Goal: Find specific page/section: Find specific page/section

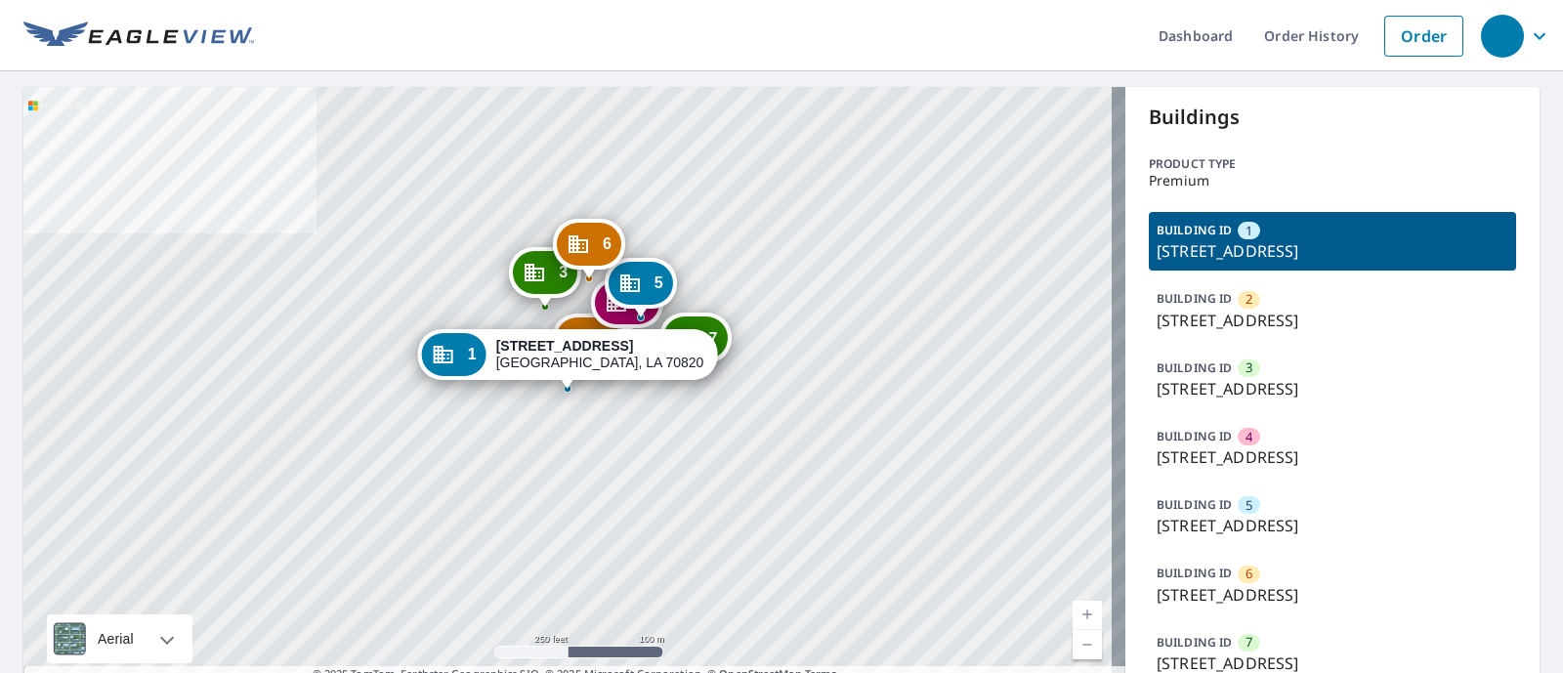
drag, startPoint x: 1454, startPoint y: 241, endPoint x: 1138, endPoint y: 256, distance: 315.9
click at [1149, 256] on div "BUILDING ID [STREET_ADDRESS]" at bounding box center [1332, 241] width 367 height 59
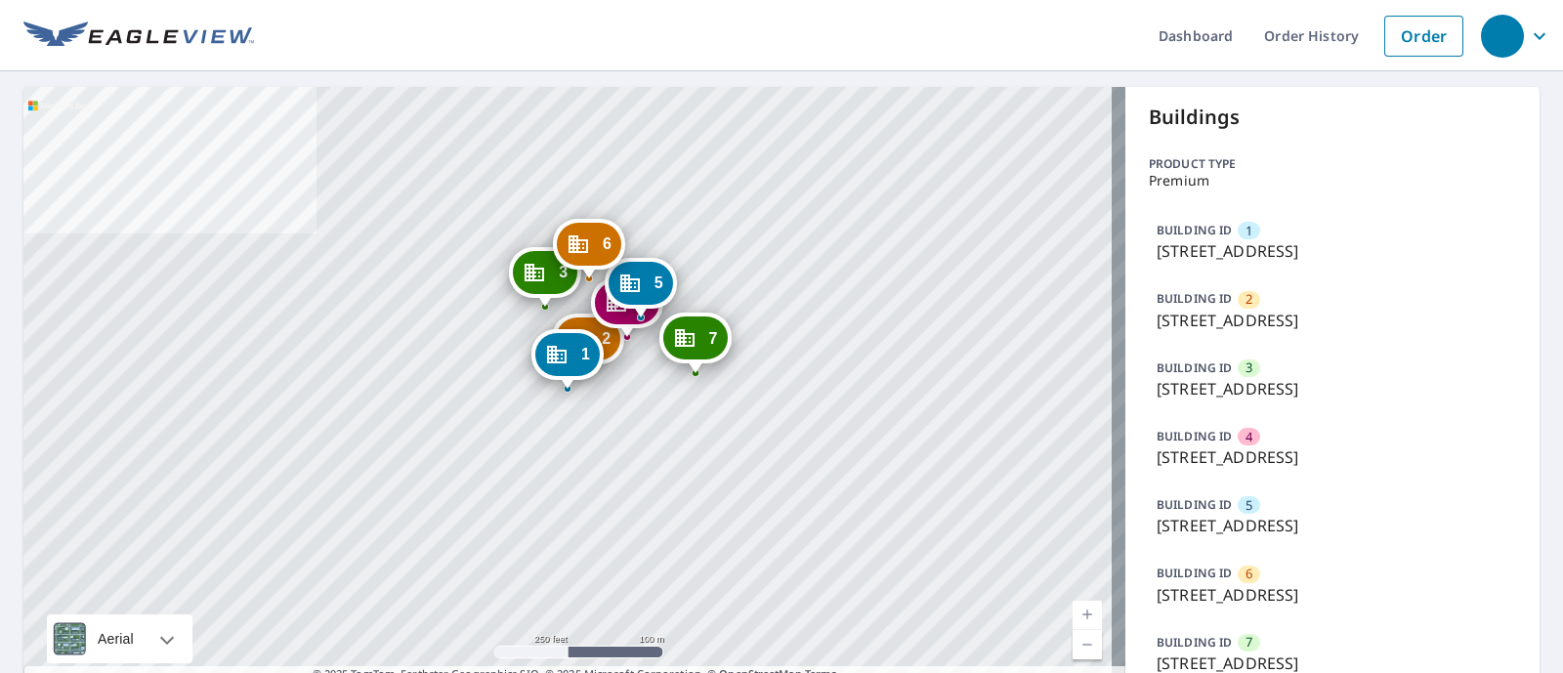
copy p "[STREET_ADDRESS]"
click at [1249, 373] on div "BUILDING ID [STREET_ADDRESS]" at bounding box center [1332, 379] width 367 height 59
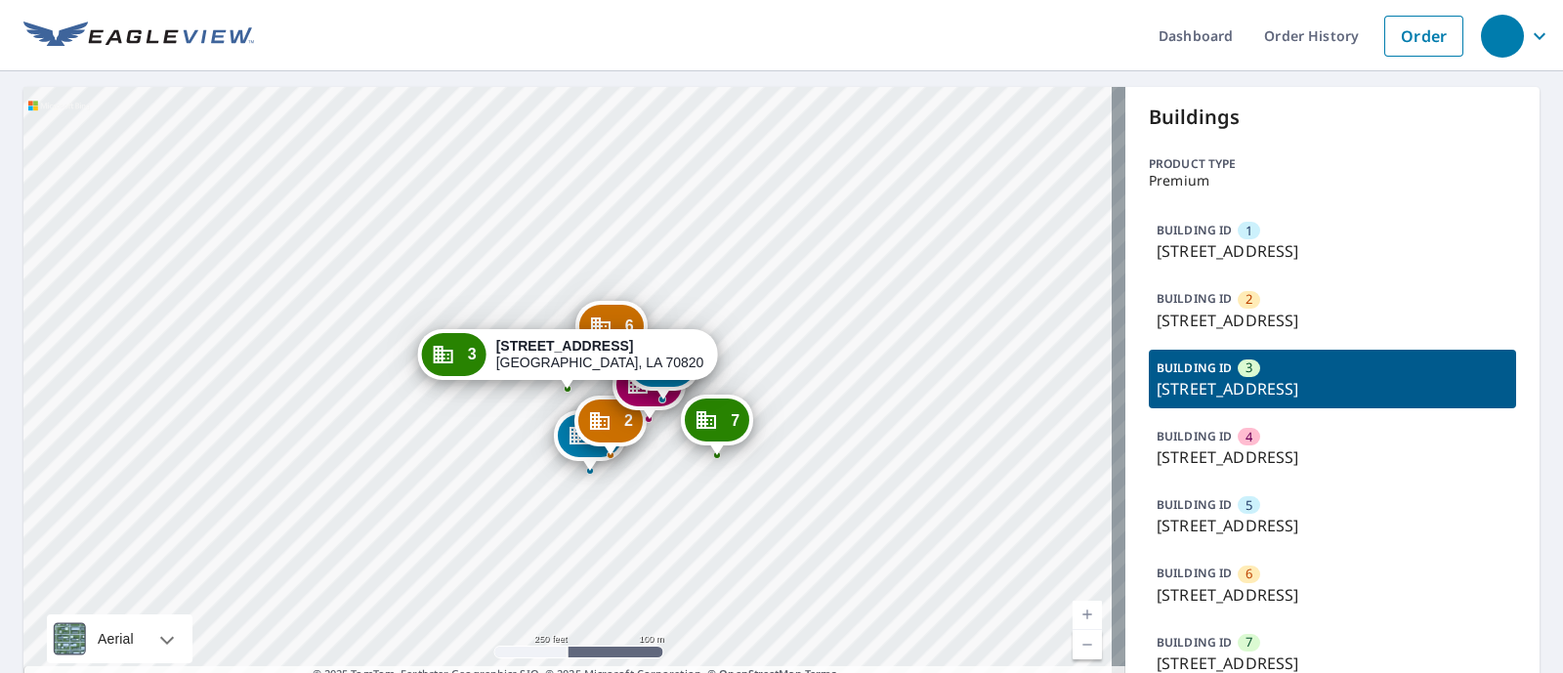
drag, startPoint x: 1144, startPoint y: 247, endPoint x: 1459, endPoint y: 253, distance: 314.6
click at [1249, 253] on p "[STREET_ADDRESS]" at bounding box center [1333, 250] width 352 height 23
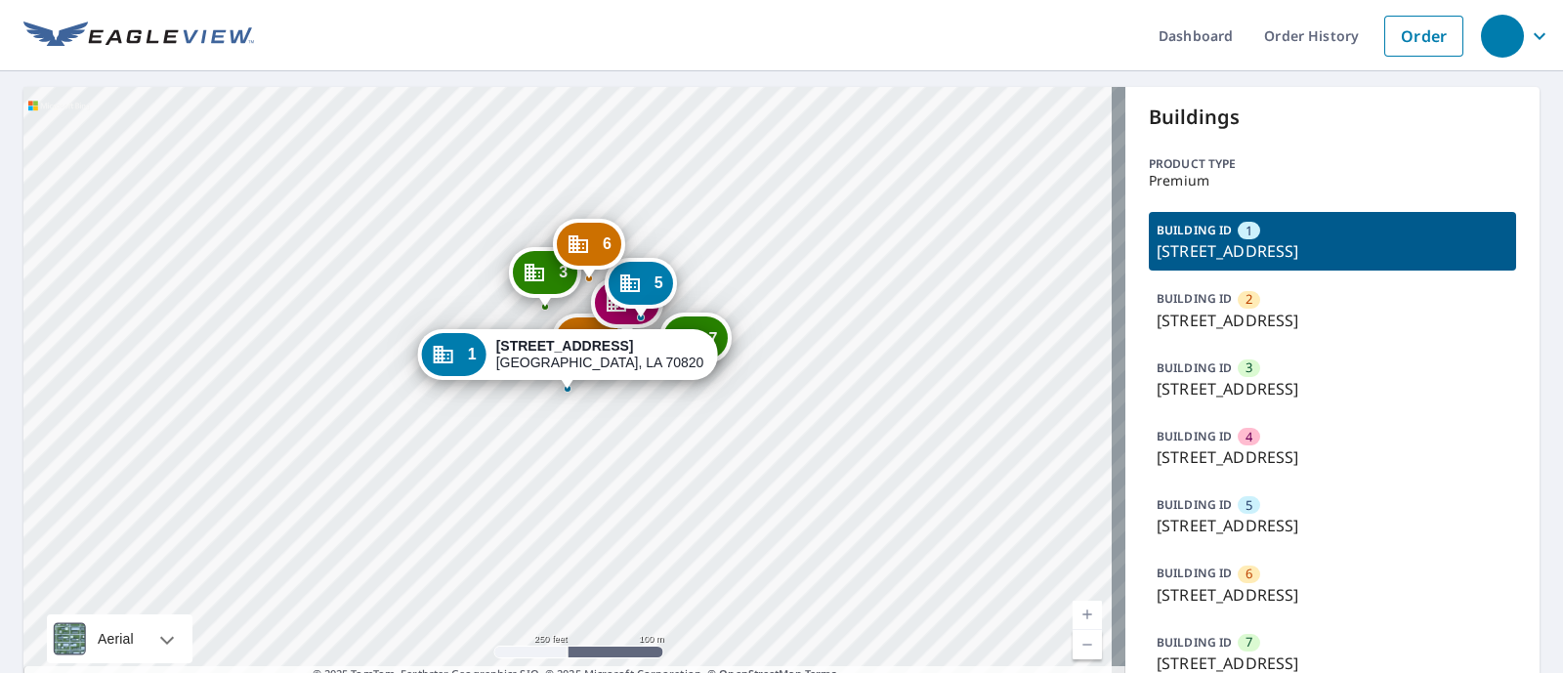
click at [1249, 255] on p "[STREET_ADDRESS]" at bounding box center [1333, 250] width 352 height 23
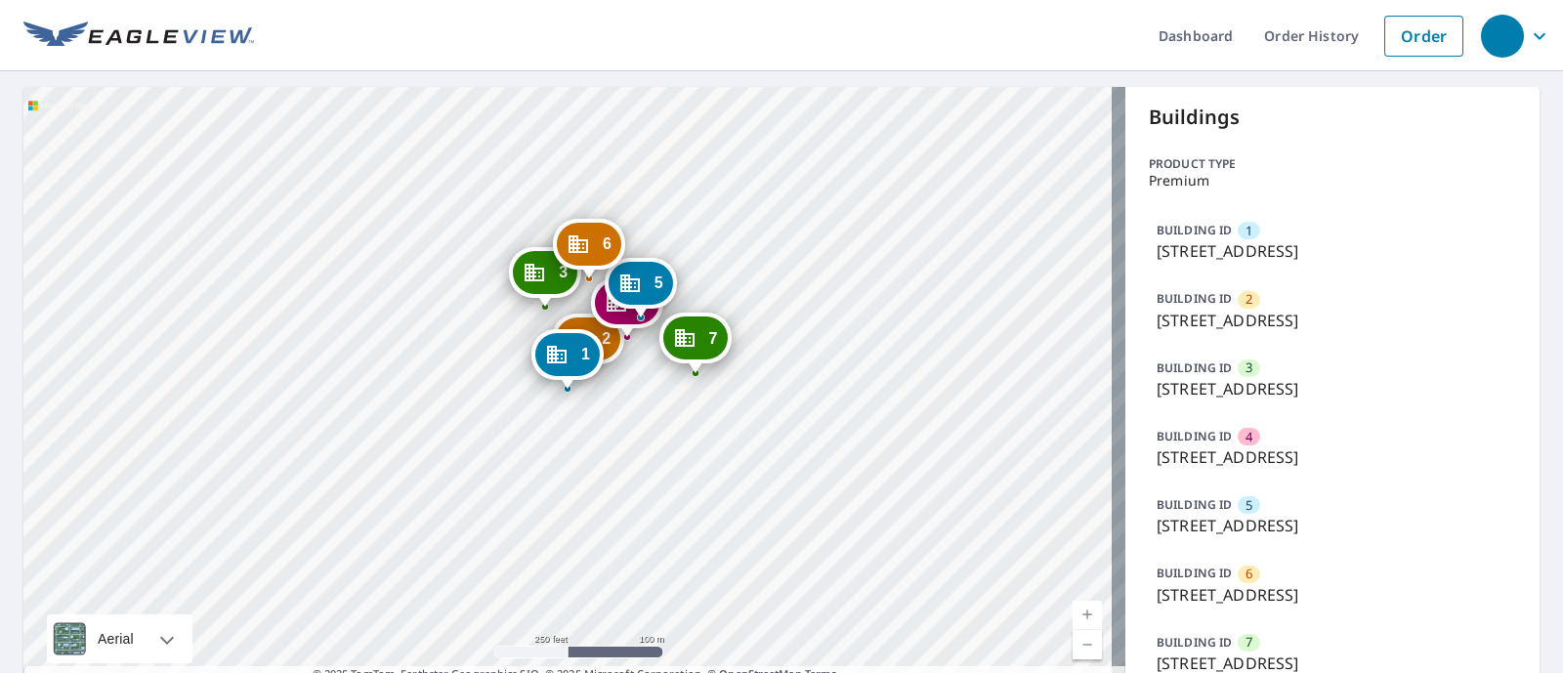
drag, startPoint x: 1440, startPoint y: 249, endPoint x: 1327, endPoint y: 264, distance: 114.3
click at [1249, 264] on div "BUILDING ID [STREET_ADDRESS]" at bounding box center [1332, 241] width 367 height 59
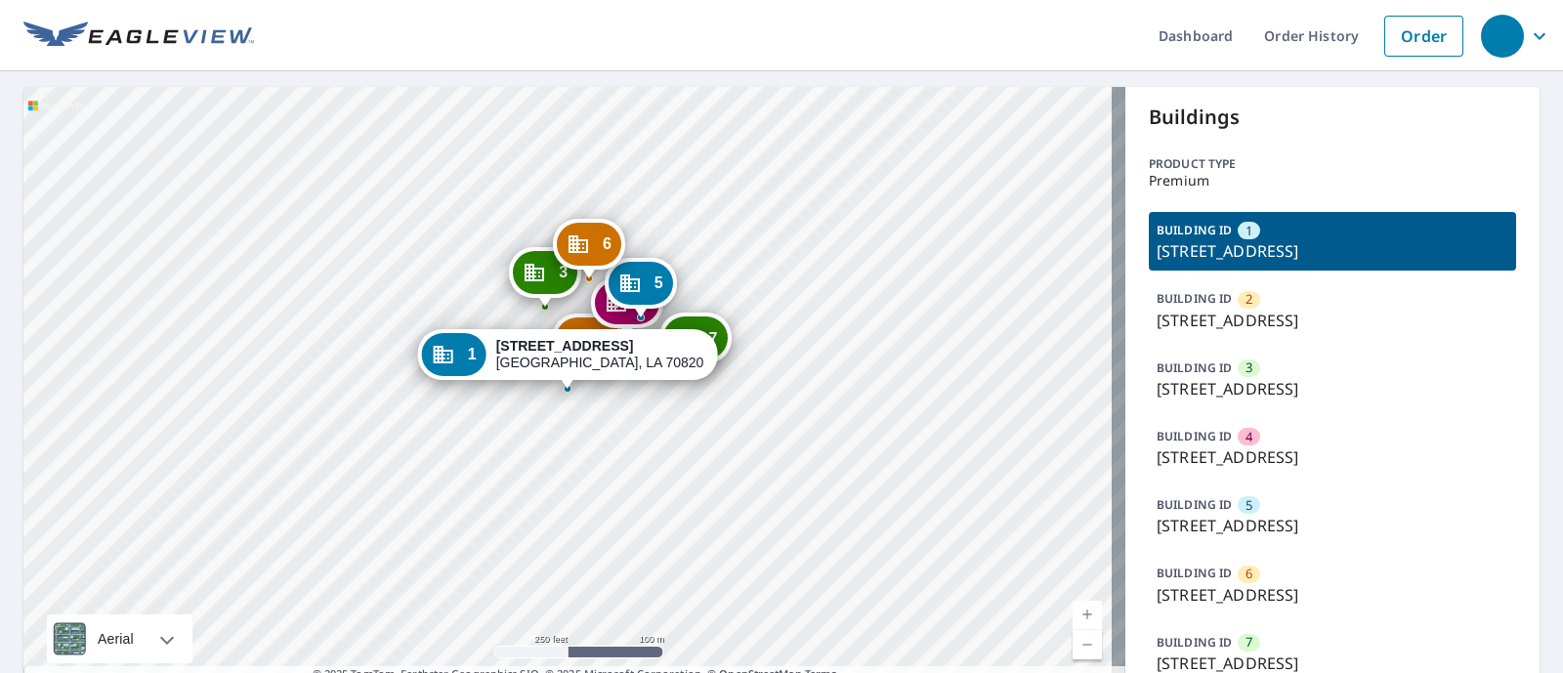
drag, startPoint x: 1368, startPoint y: 264, endPoint x: 1406, endPoint y: 264, distance: 38.1
click at [1249, 264] on div "BUILDING ID [STREET_ADDRESS]" at bounding box center [1332, 241] width 367 height 59
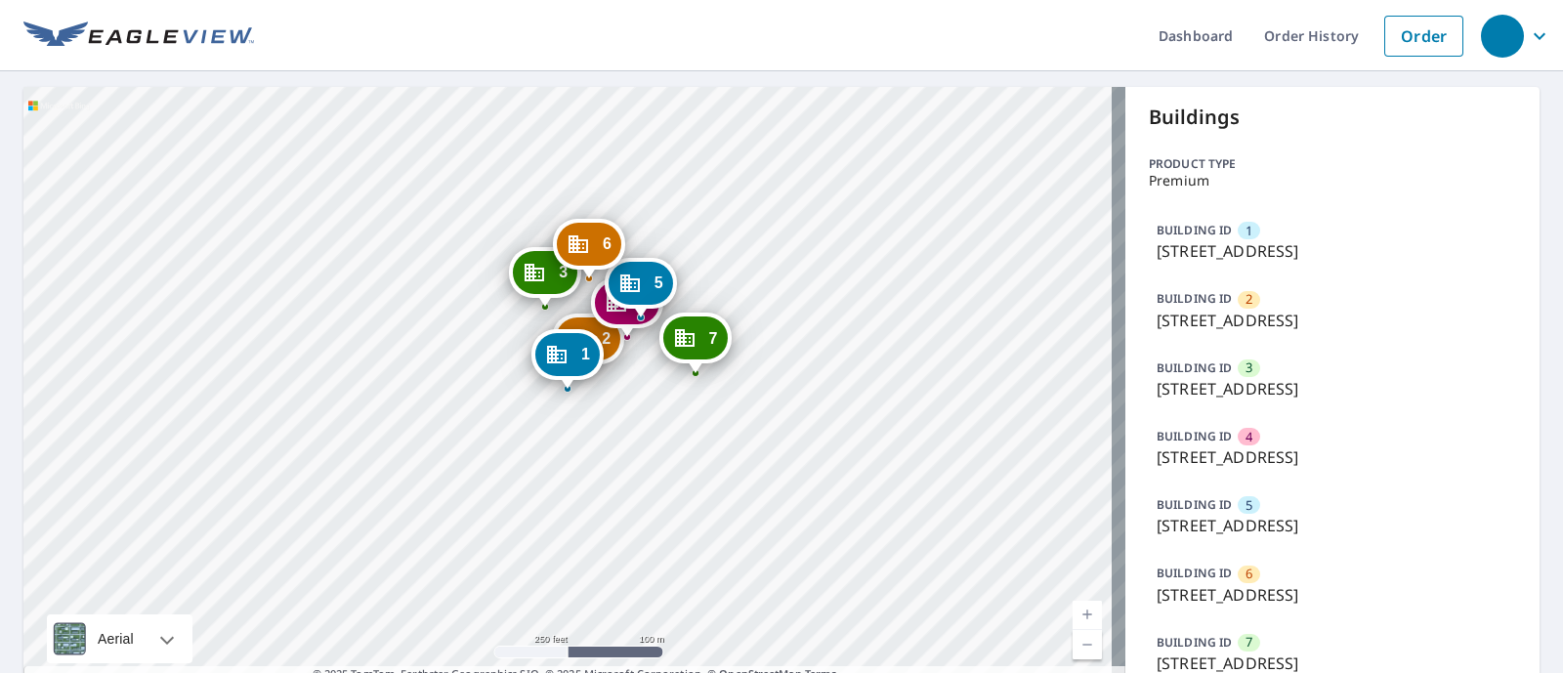
click at [1249, 248] on p "[STREET_ADDRESS]" at bounding box center [1333, 250] width 352 height 23
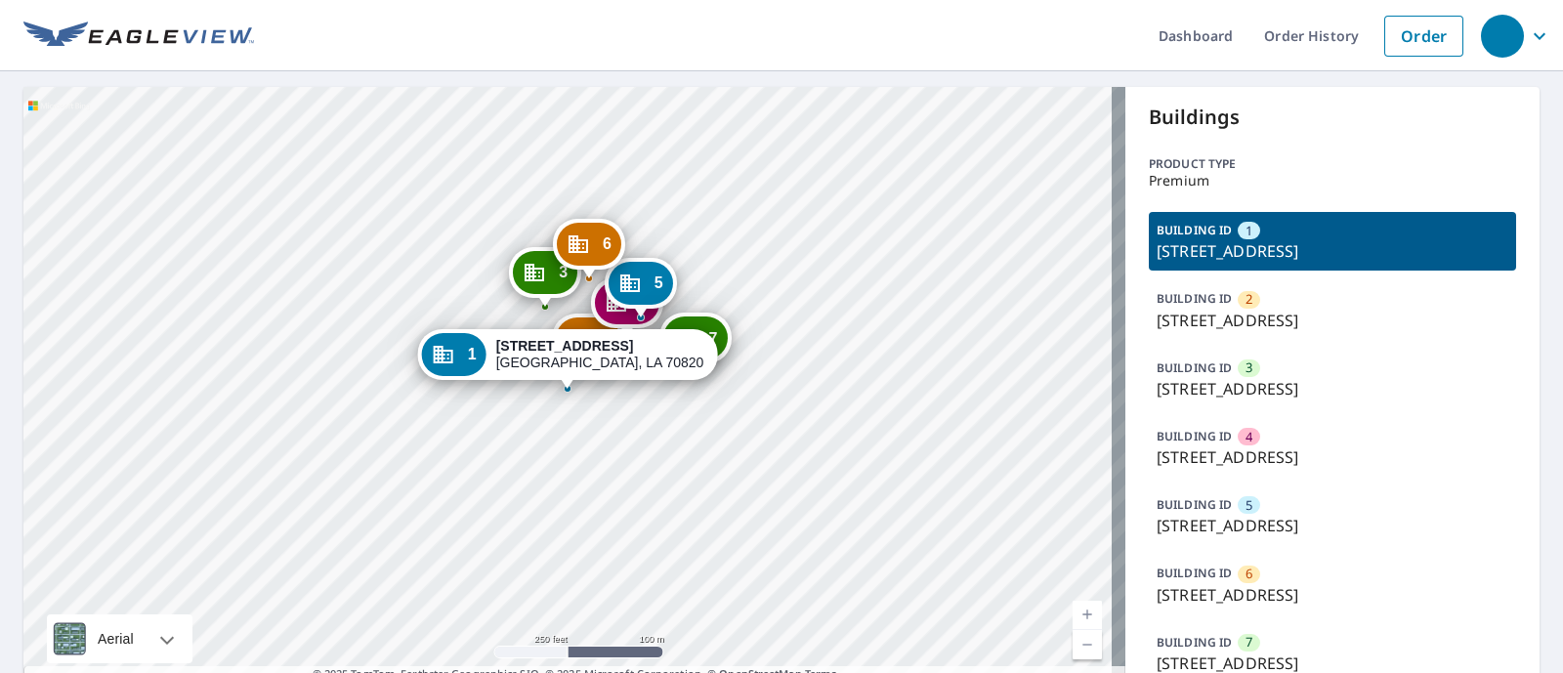
drag, startPoint x: 1453, startPoint y: 246, endPoint x: 1135, endPoint y: 257, distance: 317.7
click at [1149, 257] on div "BUILDING ID [STREET_ADDRESS]" at bounding box center [1332, 241] width 367 height 59
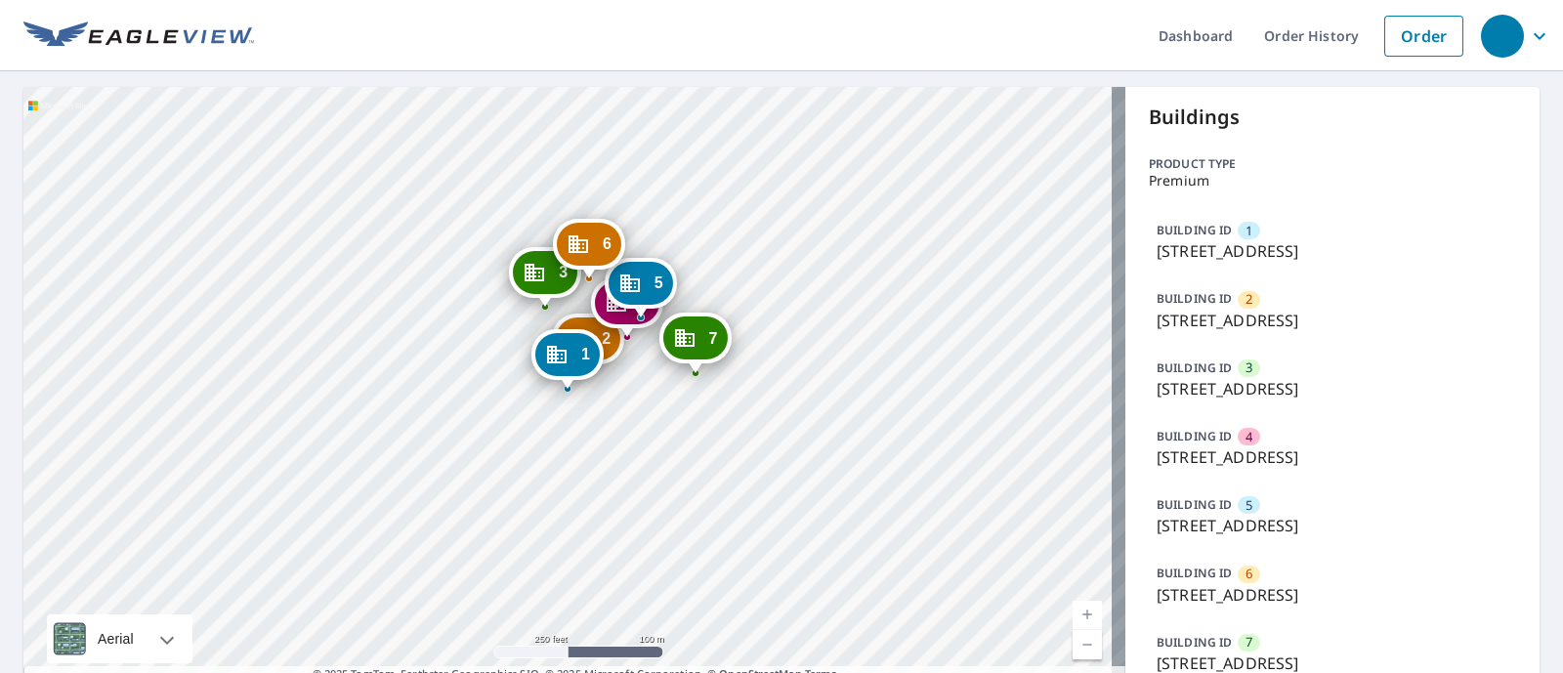
copy p "[STREET_ADDRESS]"
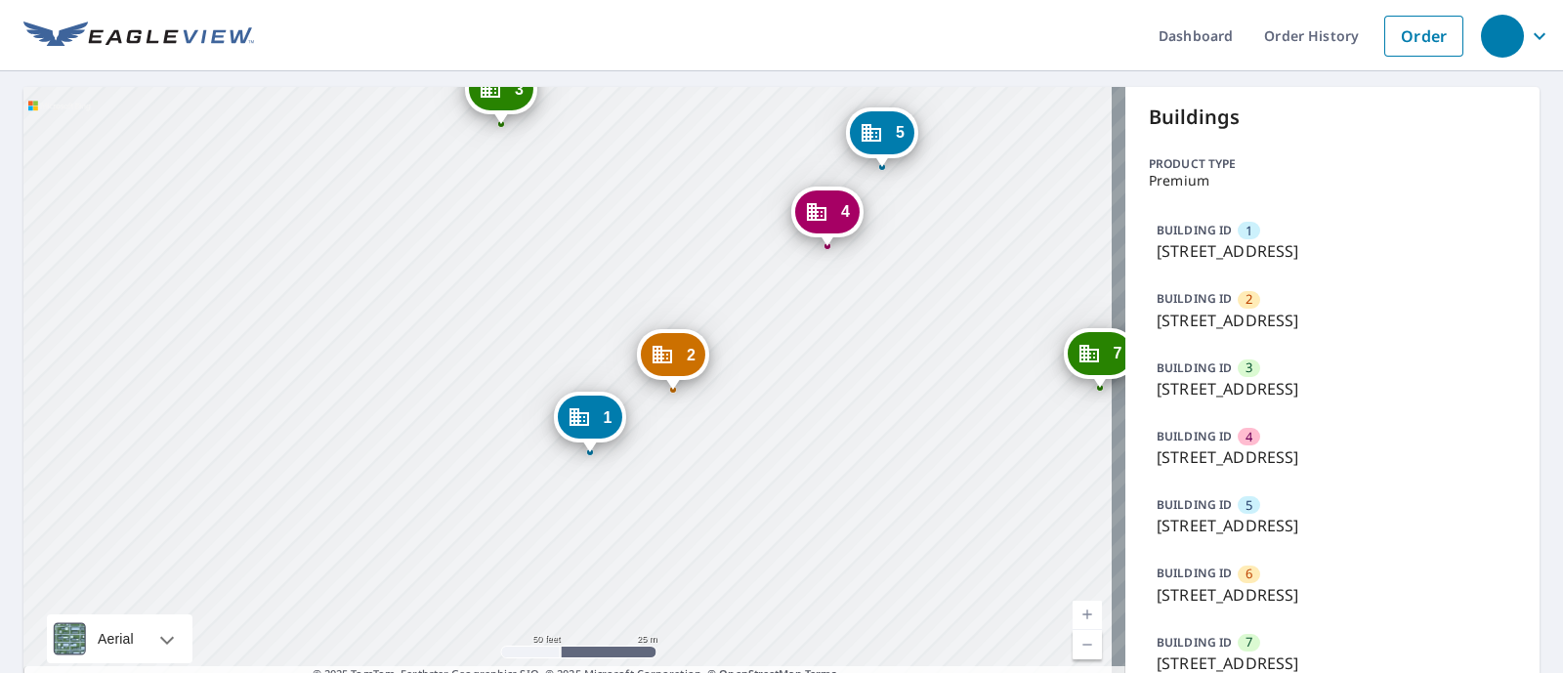
drag, startPoint x: 587, startPoint y: 370, endPoint x: 437, endPoint y: 226, distance: 208.7
click at [437, 226] on div "[GEOGRAPHIC_DATA][STREET_ADDRESS] 3 550 [STREET_ADDRESS] 4 550 [STREET_ADDRESS]…" at bounding box center [574, 393] width 1102 height 612
copy p "[STREET_ADDRESS]"
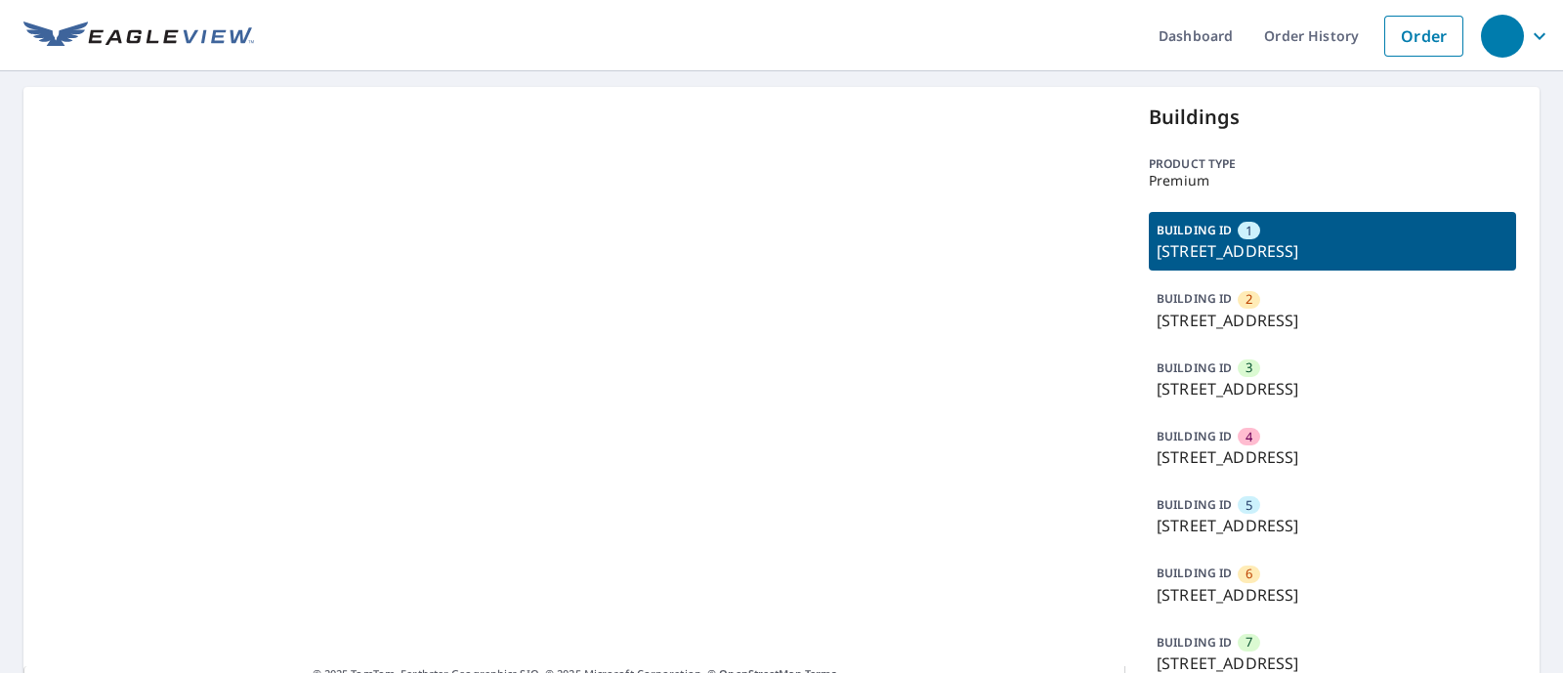
scroll to position [90, 0]
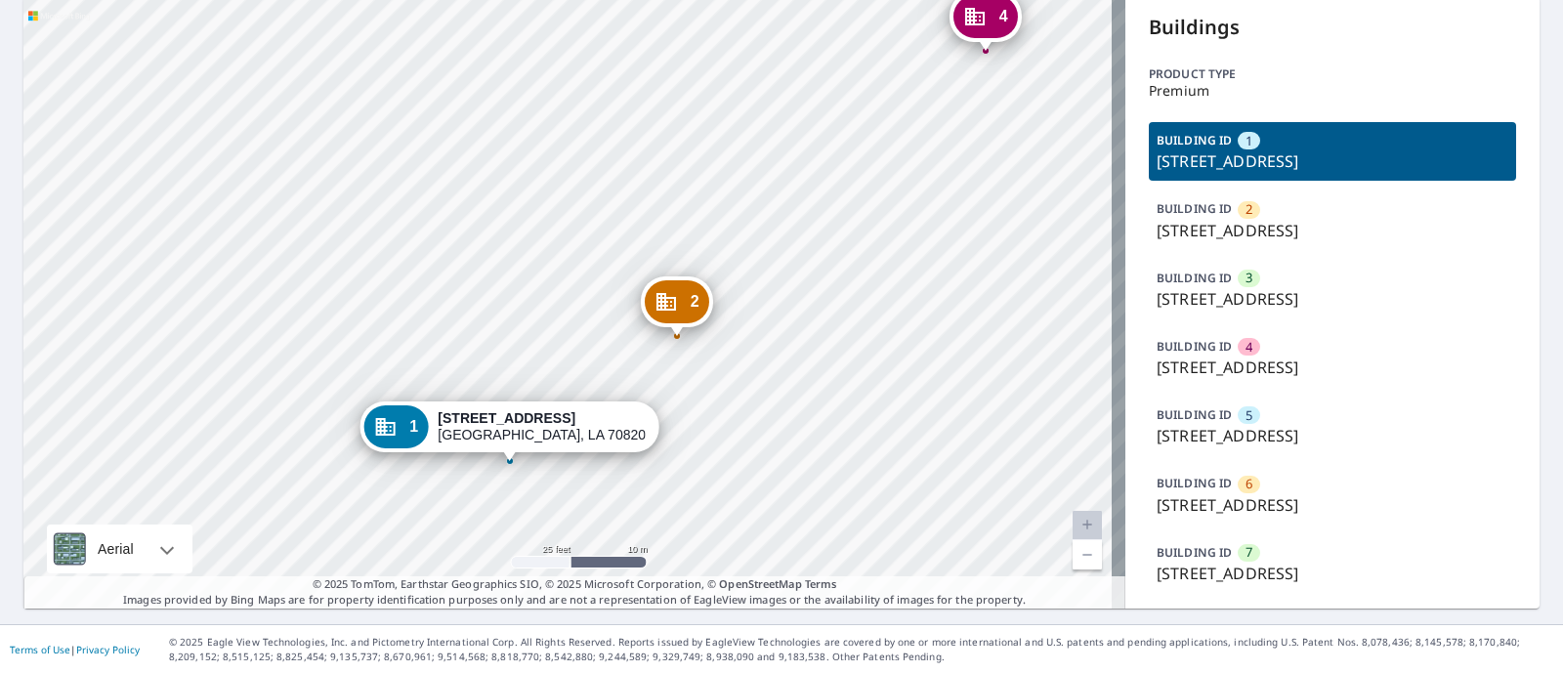
drag, startPoint x: 754, startPoint y: 414, endPoint x: 733, endPoint y: 262, distance: 153.9
click at [733, 262] on div "[GEOGRAPHIC_DATA][STREET_ADDRESS] 3 550 [STREET_ADDRESS] 4 550 [STREET_ADDRESS]…" at bounding box center [574, 303] width 1102 height 612
drag, startPoint x: 1140, startPoint y: 231, endPoint x: 1457, endPoint y: 219, distance: 316.7
click at [1457, 219] on div "BUILDING ID 2 550 Ben Hur Rd, Baton Rouge, LA, 70820" at bounding box center [1332, 219] width 367 height 59
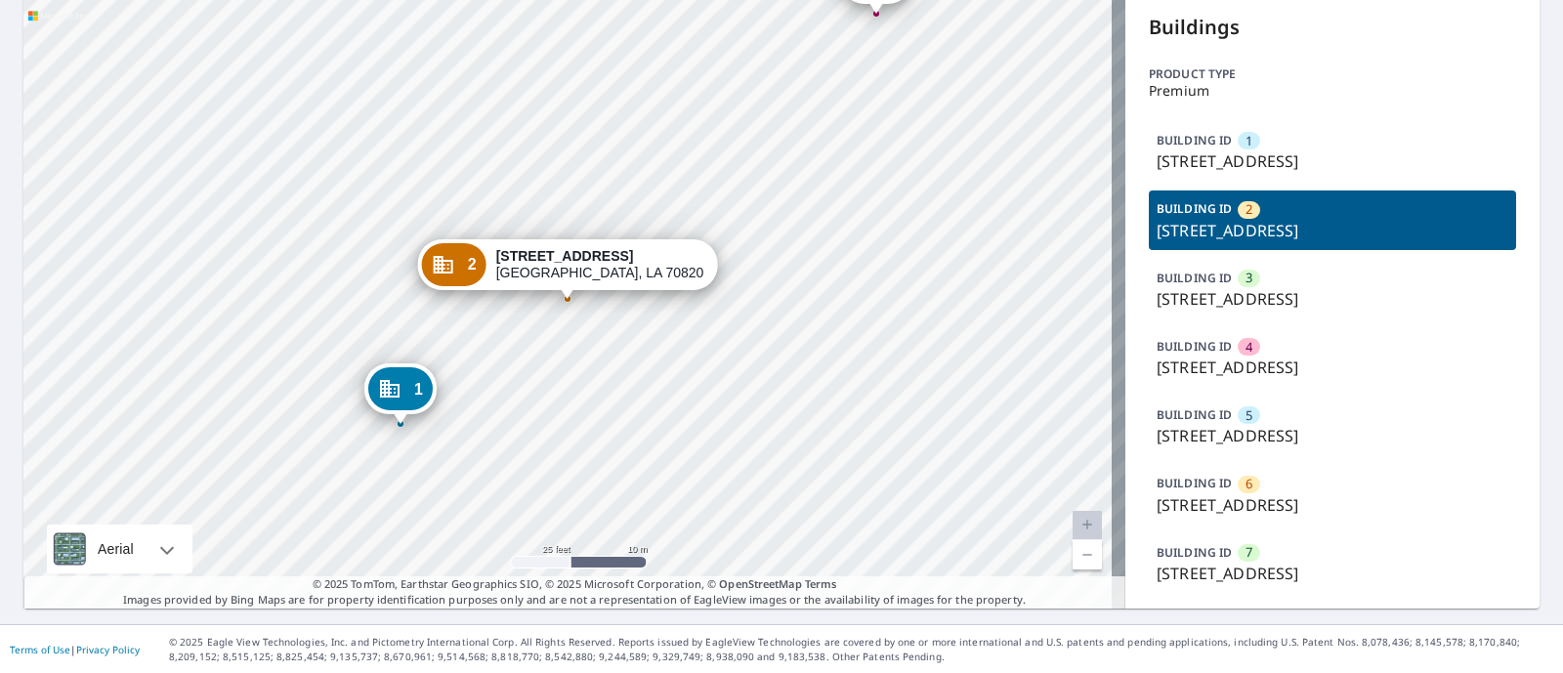
copy p "[STREET_ADDRESS]"
